Goal: Task Accomplishment & Management: Use online tool/utility

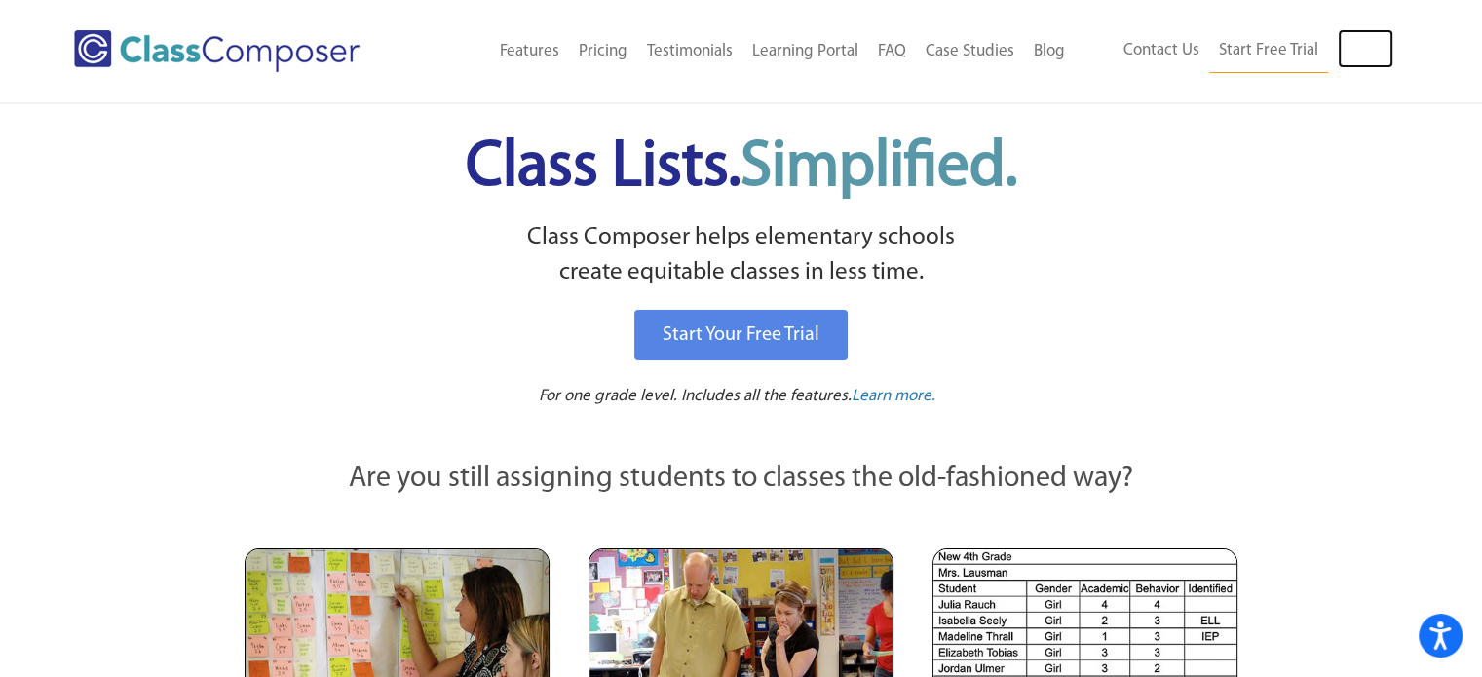
click at [1372, 33] on link "Log In" at bounding box center [1365, 48] width 56 height 39
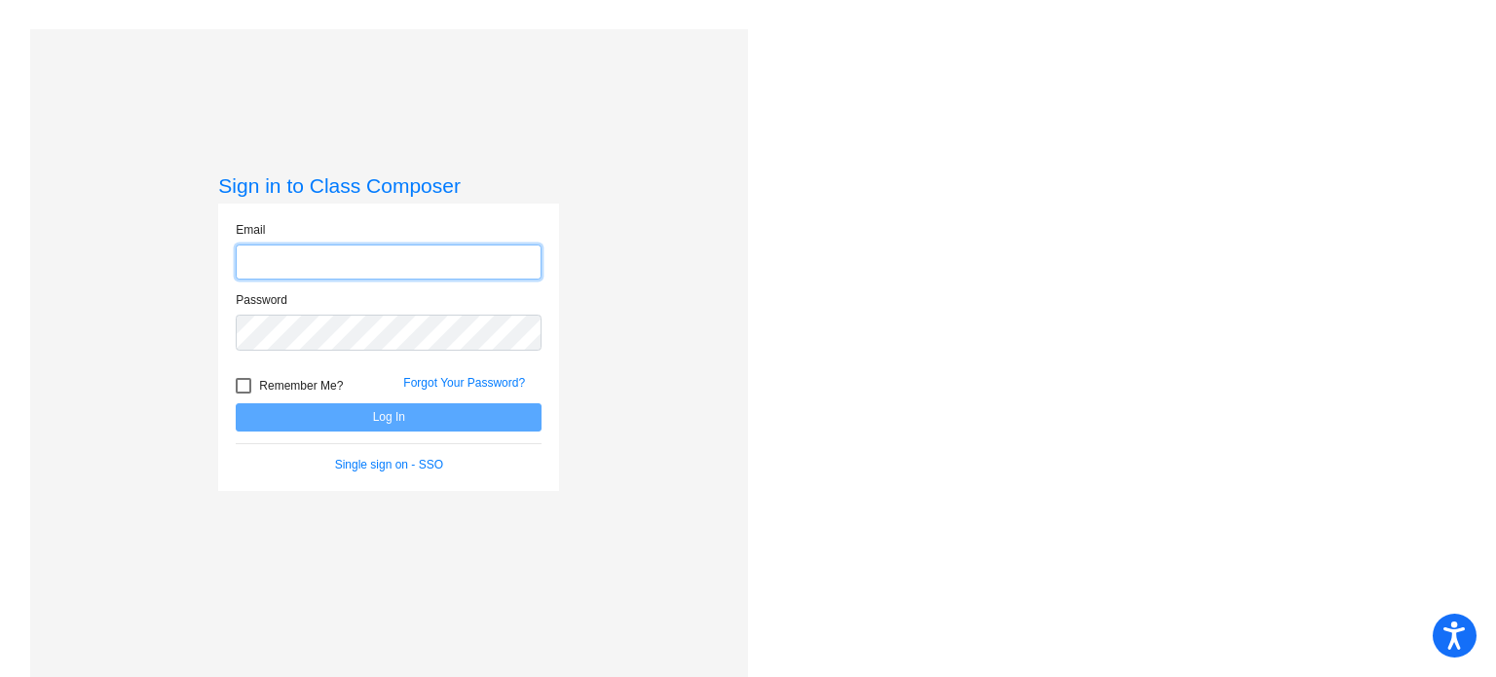
type input "deanna.wall@monroe.k12.nj.us"
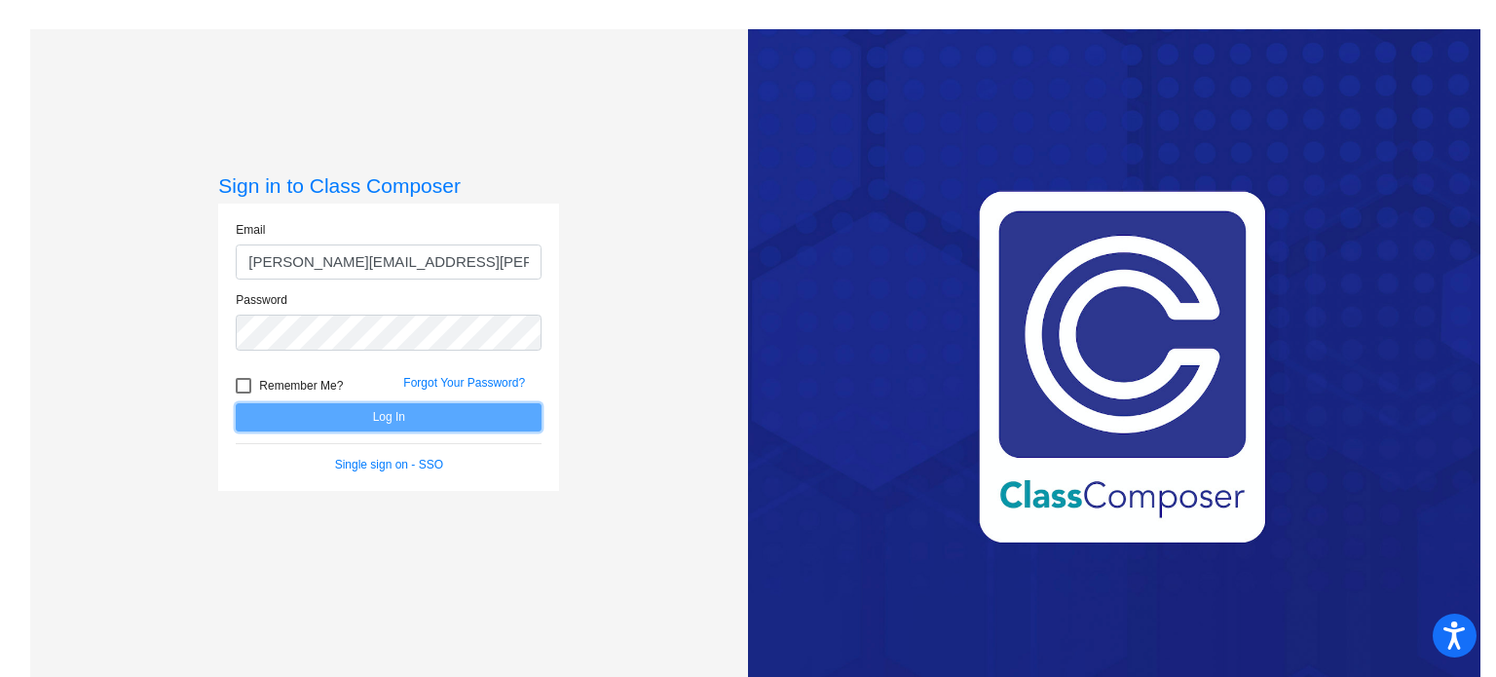
click at [342, 425] on button "Log In" at bounding box center [389, 417] width 306 height 28
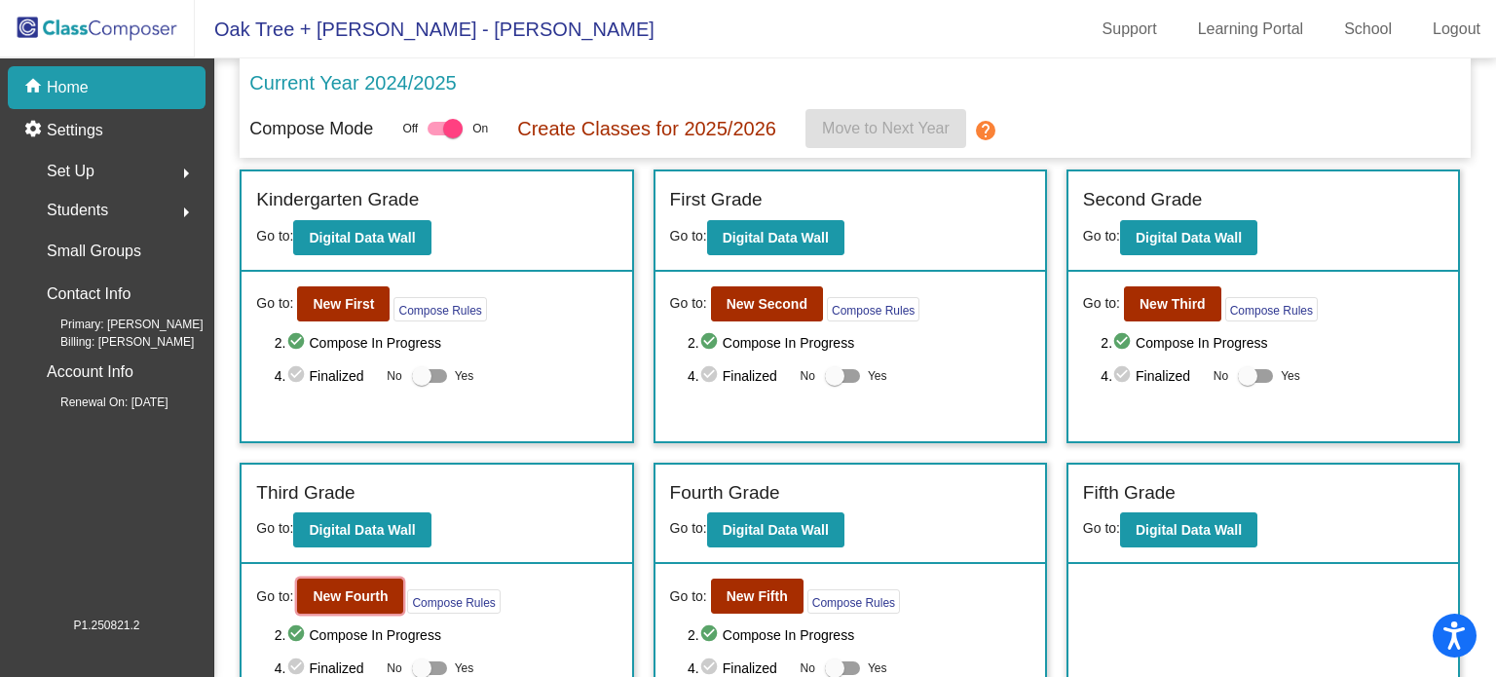
click at [347, 595] on b "New Fourth" at bounding box center [350, 596] width 75 height 16
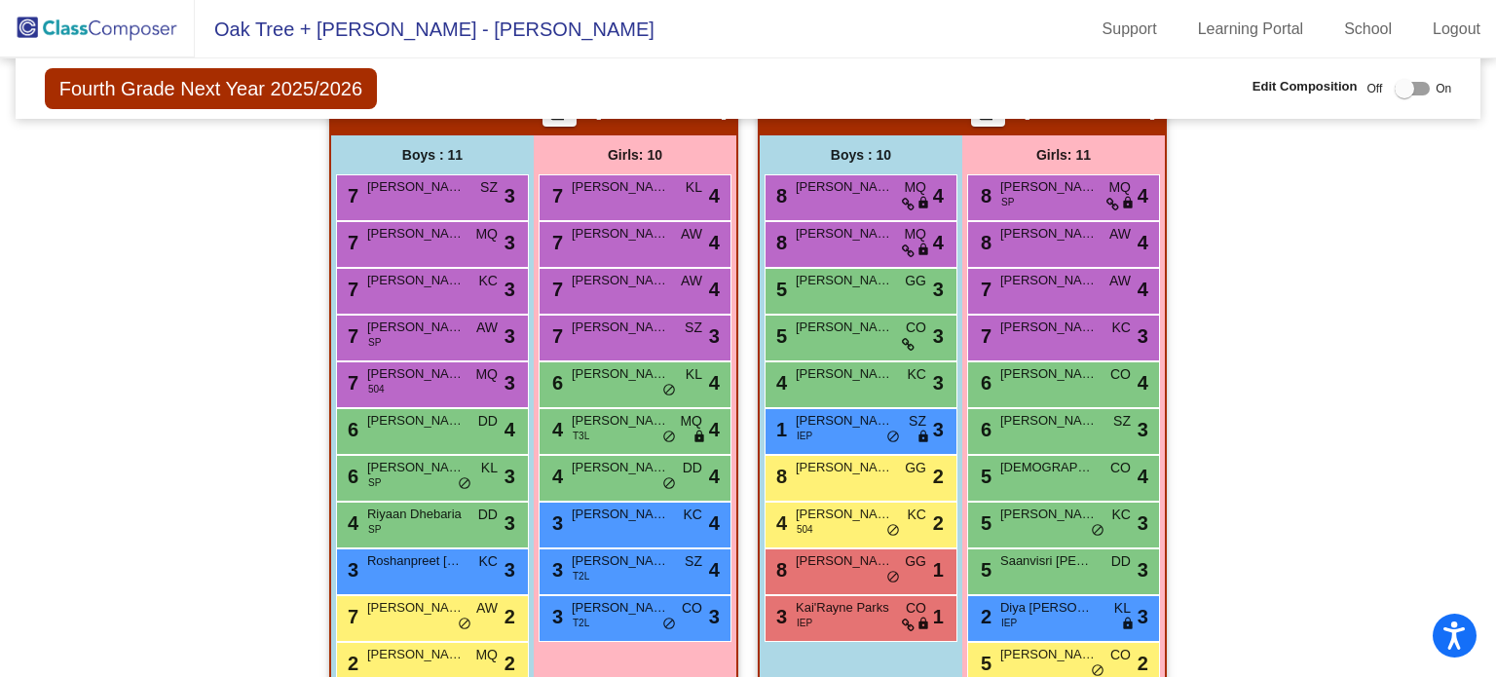
scroll to position [1925, 0]
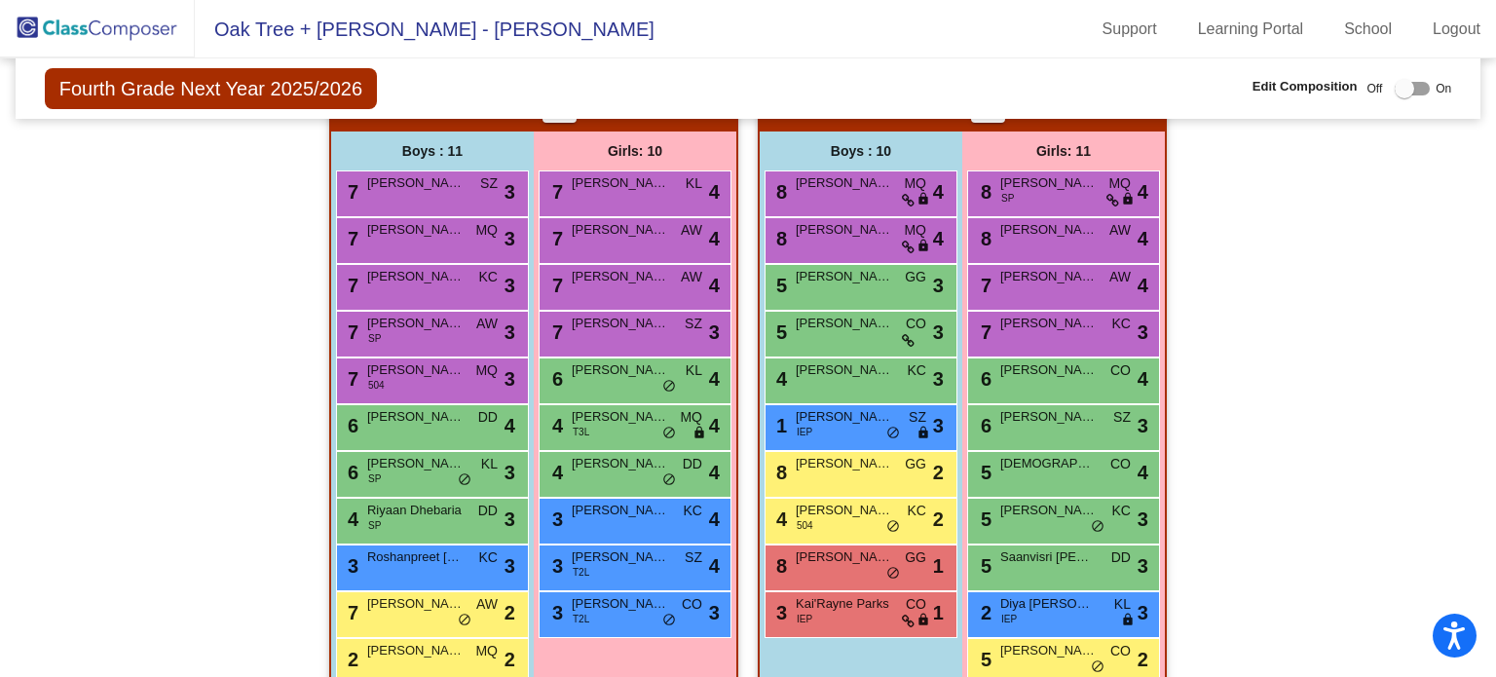
click at [602, 460] on span "Shanaya Patel" at bounding box center [620, 463] width 97 height 19
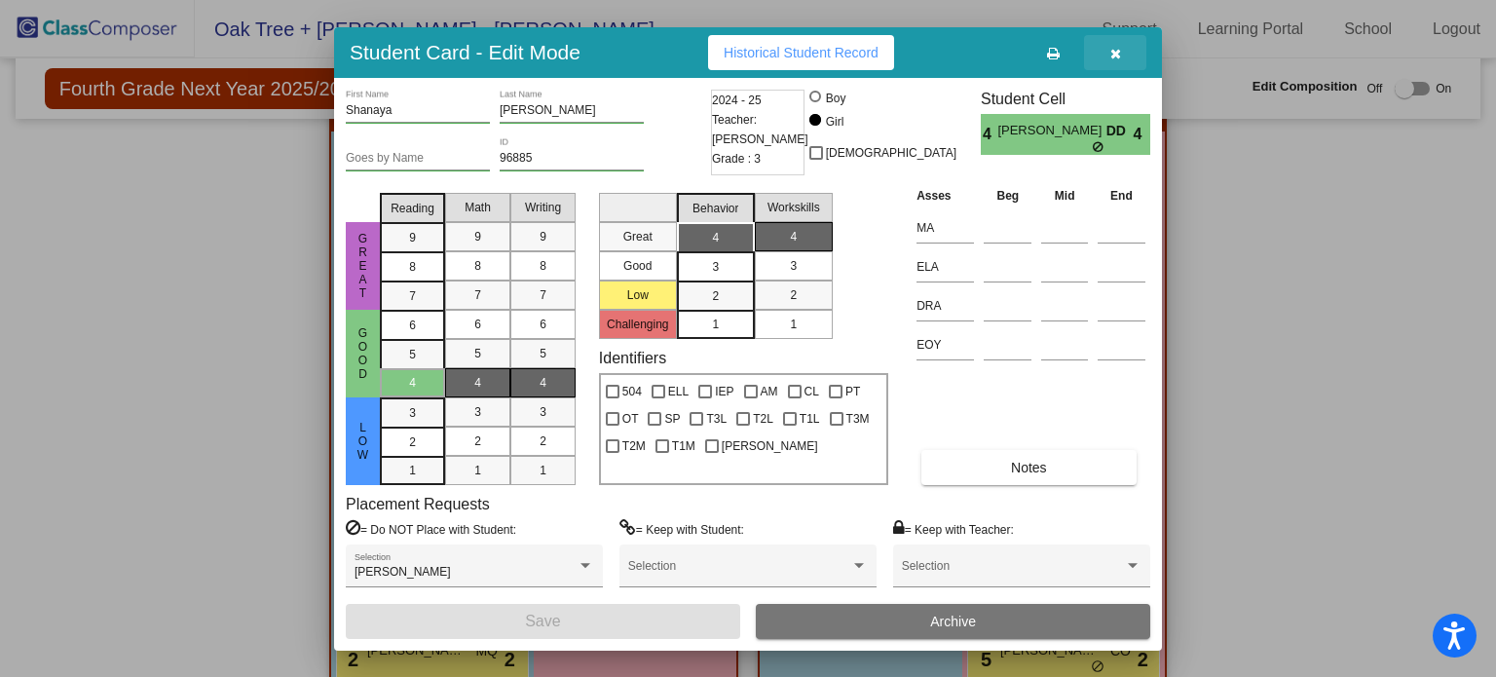
click at [1111, 50] on icon "button" at bounding box center [1115, 54] width 11 height 14
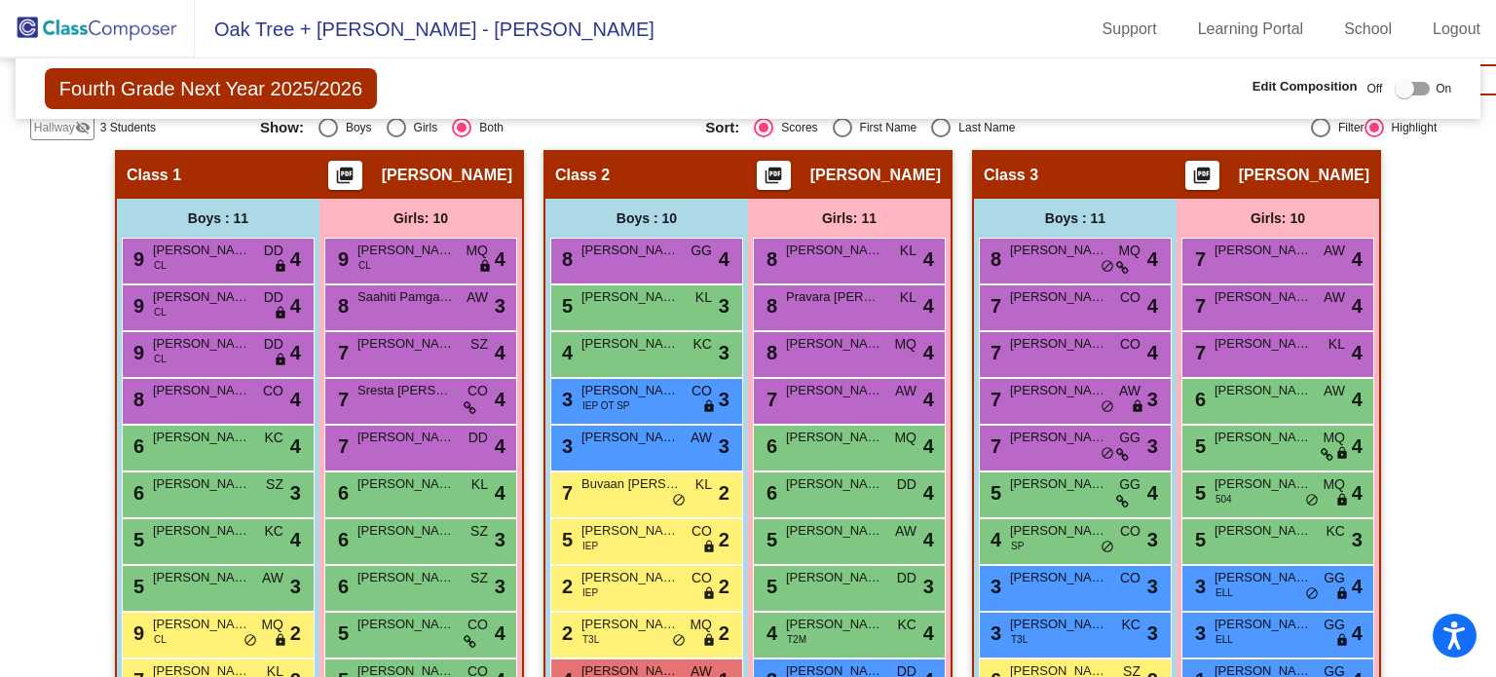
scroll to position [590, 0]
